Goal: Task Accomplishment & Management: Use online tool/utility

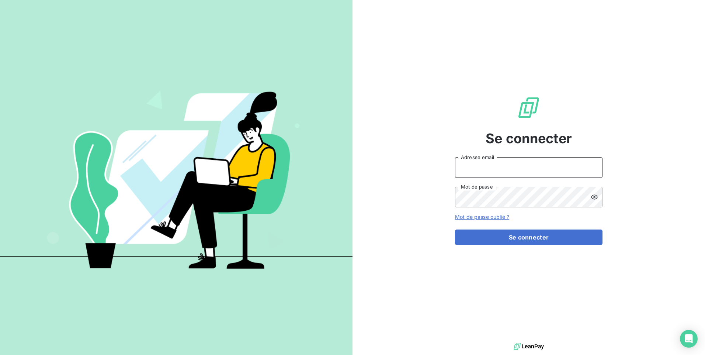
type input "[EMAIL_ADDRESS][DOMAIN_NAME]"
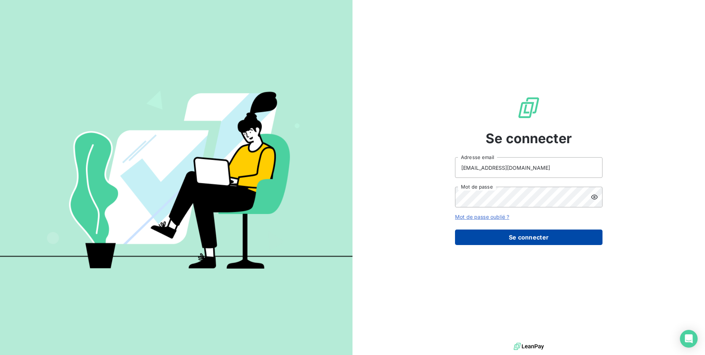
click at [470, 236] on button "Se connecter" at bounding box center [529, 236] width 148 height 15
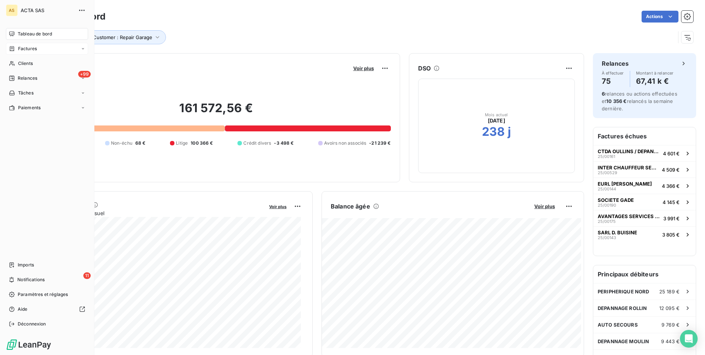
click at [14, 49] on icon at bounding box center [12, 48] width 4 height 5
click at [28, 65] on span "Factures" at bounding box center [27, 63] width 19 height 7
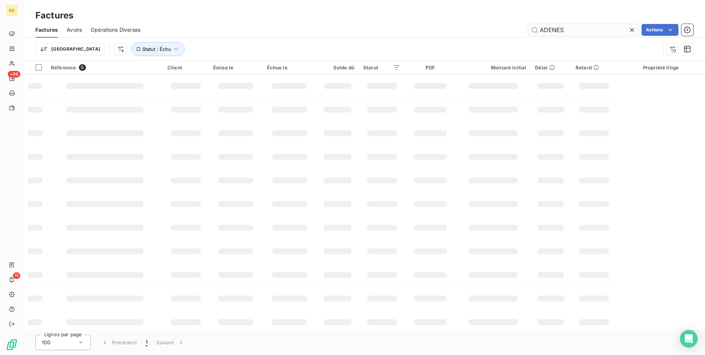
drag, startPoint x: 579, startPoint y: 31, endPoint x: 530, endPoint y: 31, distance: 48.3
click at [530, 31] on input "ADENES" at bounding box center [583, 30] width 111 height 12
type input "e"
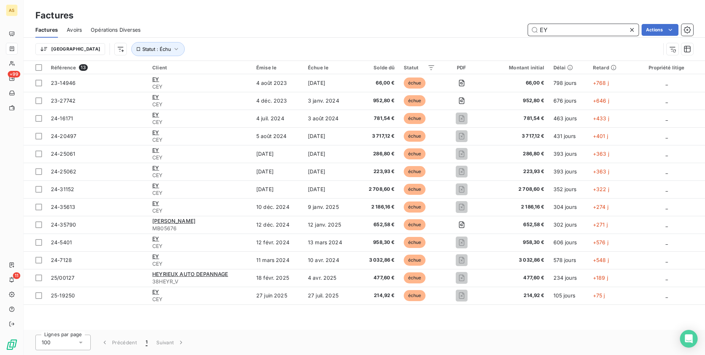
click at [540, 31] on input "EY" at bounding box center [583, 30] width 111 height 12
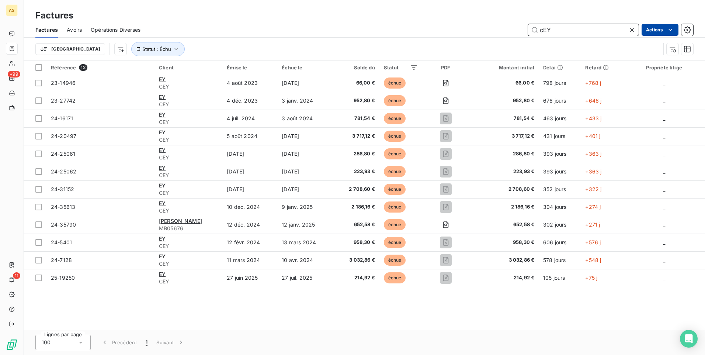
type input "cEY"
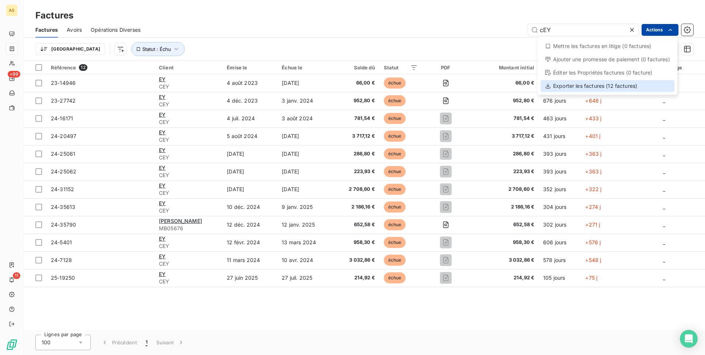
click at [589, 86] on div "Exporter les factures (12 factures)" at bounding box center [608, 86] width 134 height 12
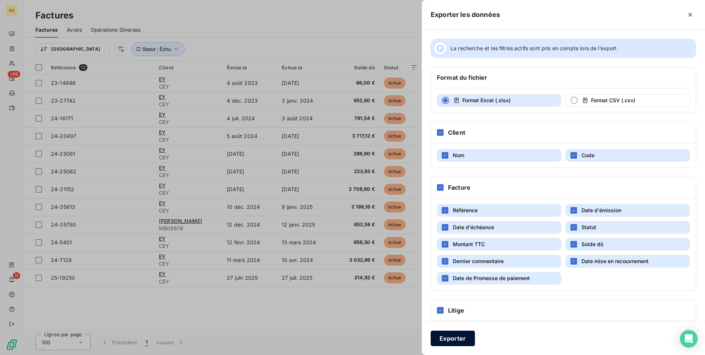
click at [438, 344] on button "Exporter" at bounding box center [453, 337] width 44 height 15
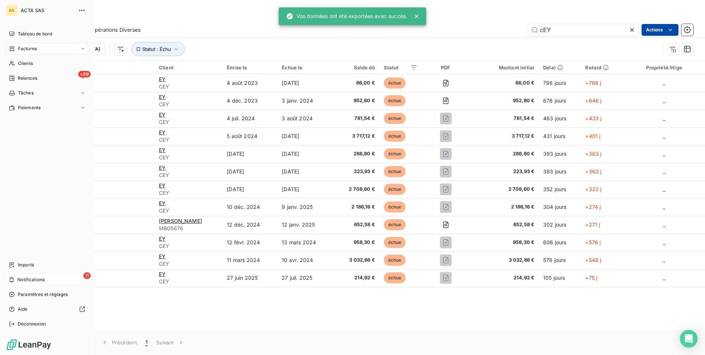
click at [29, 280] on span "Notifications" at bounding box center [30, 279] width 27 height 7
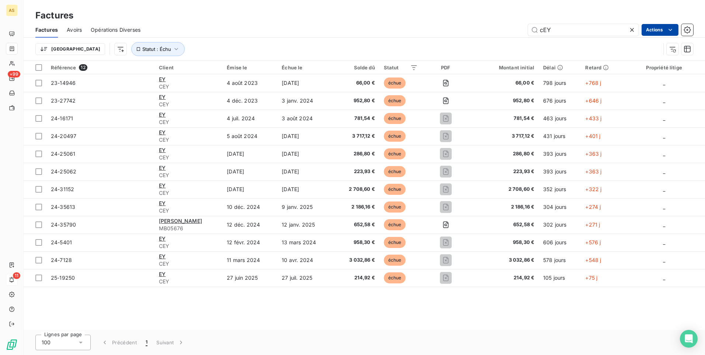
click at [236, 323] on div "Référence 12 Client Émise le Échue le Solde dû Statut PDF Montant initial Délai…" at bounding box center [365, 195] width 682 height 269
